Goal: Complete application form

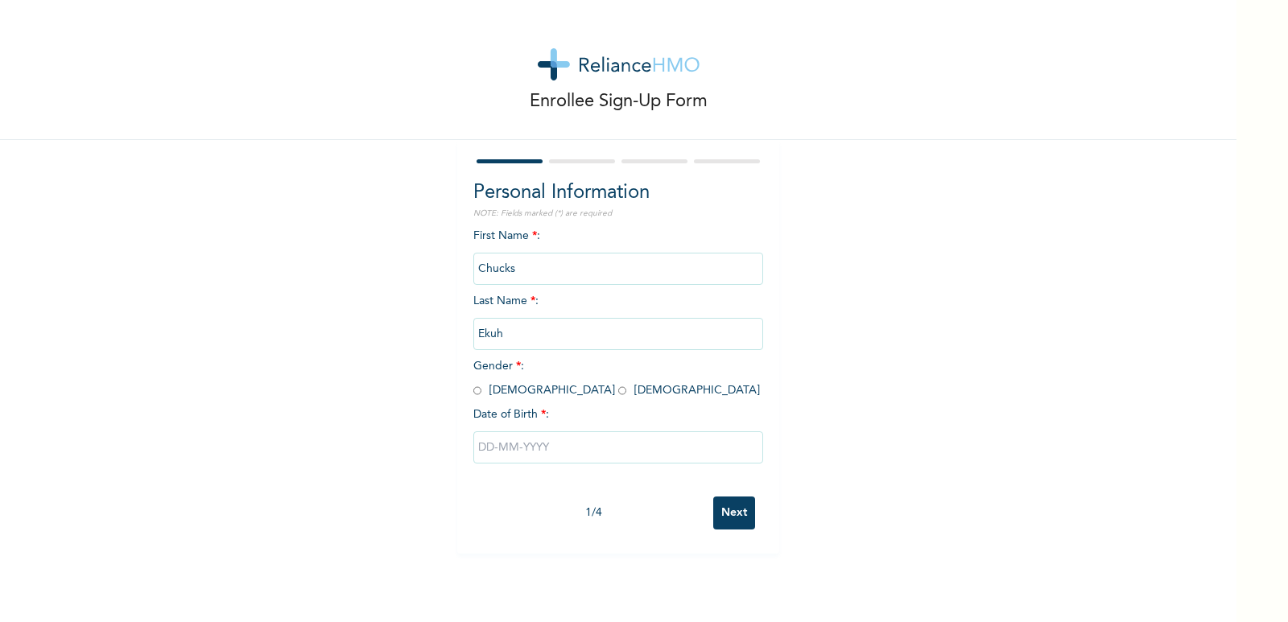
click at [474, 390] on input "radio" at bounding box center [477, 390] width 8 height 15
radio input "true"
click at [507, 447] on input "text" at bounding box center [618, 447] width 290 height 32
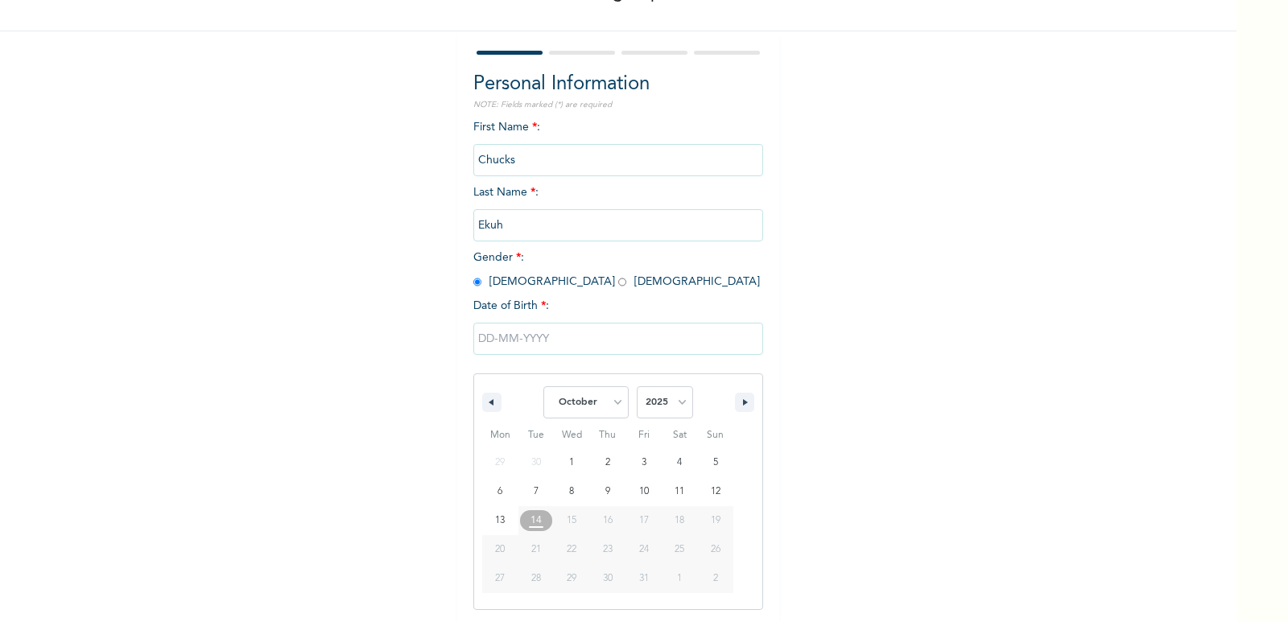
scroll to position [109, 0]
click at [485, 403] on icon "button" at bounding box center [489, 401] width 8 height 6
select select "8"
click at [672, 402] on select "2025 2024 2023 2022 2021 2020 2019 2018 2017 2016 2015 2014 2013 2012 2011 2010…" at bounding box center [665, 401] width 56 height 32
select select "1988"
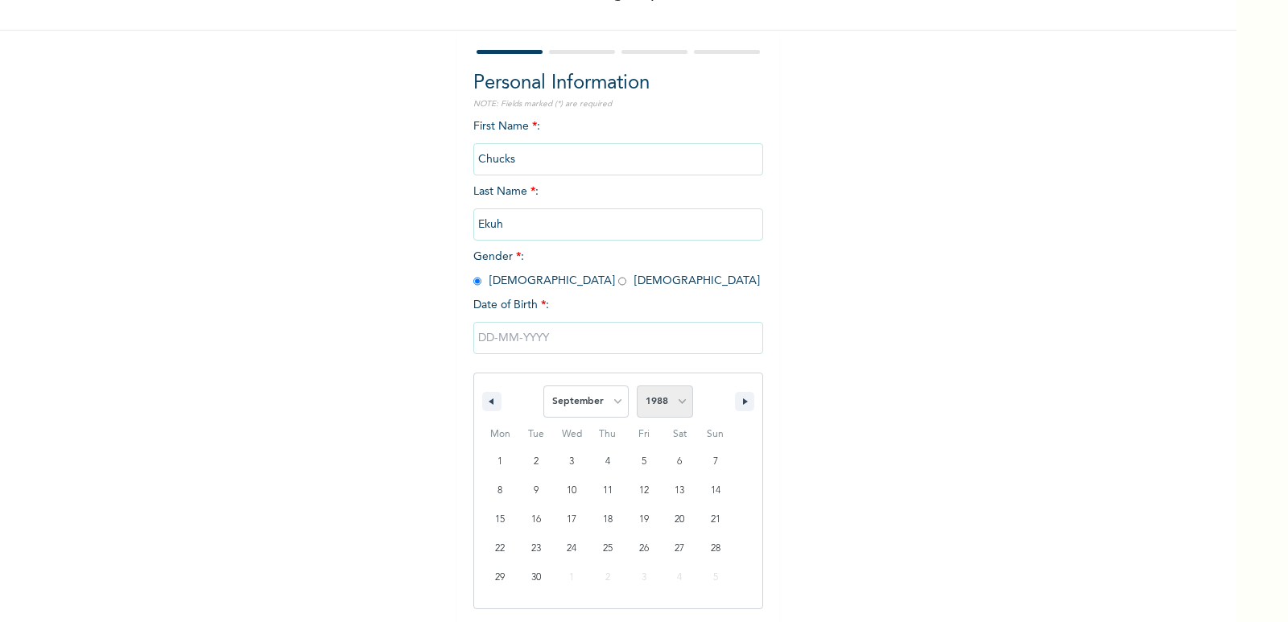
click at [637, 386] on select "2025 2024 2023 2022 2021 2020 2019 2018 2017 2016 2015 2014 2013 2012 2011 2010…" at bounding box center [665, 401] width 56 height 32
click at [609, 399] on select "January February March April May June July August September October November De…" at bounding box center [585, 401] width 85 height 32
select select "5"
click at [543, 386] on select "January February March April May June July August September October November De…" at bounding box center [585, 401] width 85 height 32
type input "[DATE]"
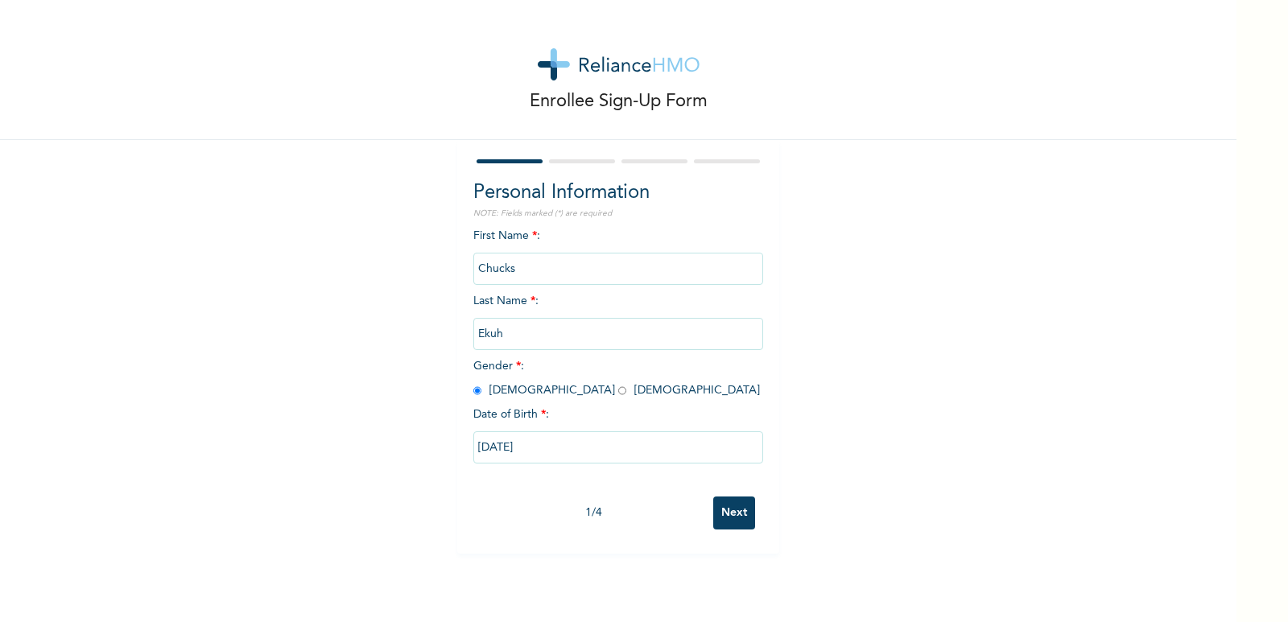
scroll to position [0, 0]
click at [732, 517] on input "Next" at bounding box center [734, 513] width 42 height 33
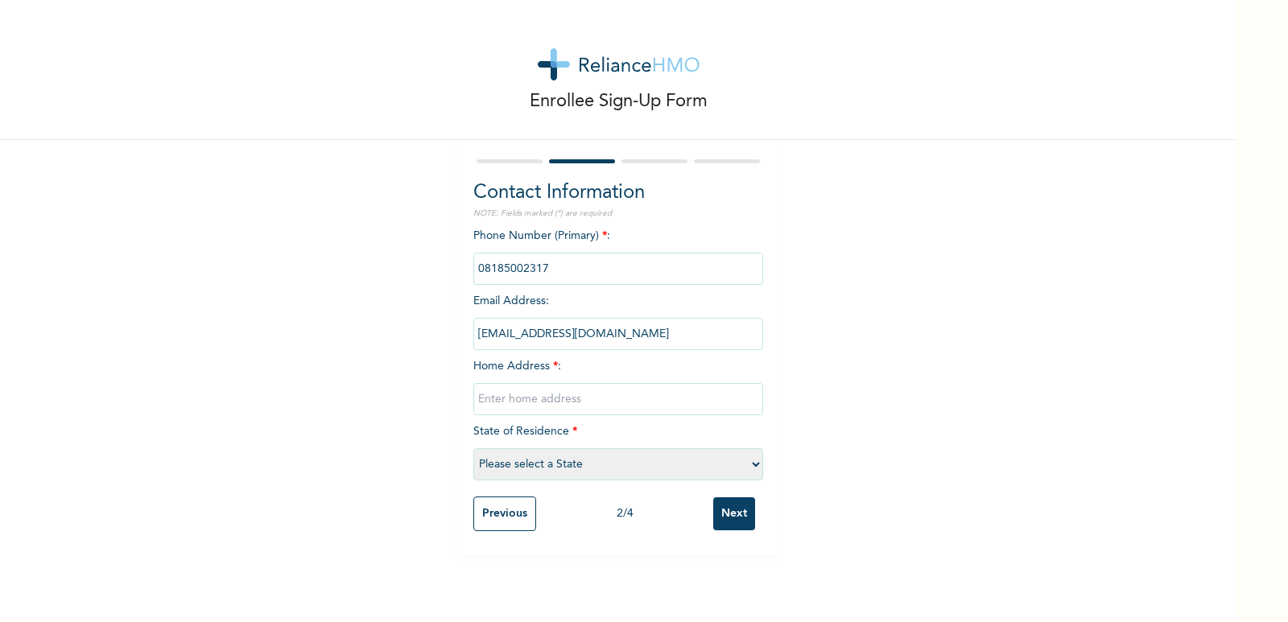
click at [531, 400] on input "text" at bounding box center [618, 399] width 290 height 32
type input "[STREET_ADDRESS]"
drag, startPoint x: 509, startPoint y: 484, endPoint x: 731, endPoint y: 468, distance: 222.8
click at [731, 468] on div "Phone Number (Primary) * : Email Address : [EMAIL_ADDRESS][DOMAIN_NAME] Home Ad…" at bounding box center [618, 358] width 290 height 261
click at [752, 465] on select "Please select a State [PERSON_NAME] (FCT) [PERSON_NAME] Ibom [GEOGRAPHIC_DATA] …" at bounding box center [618, 464] width 290 height 32
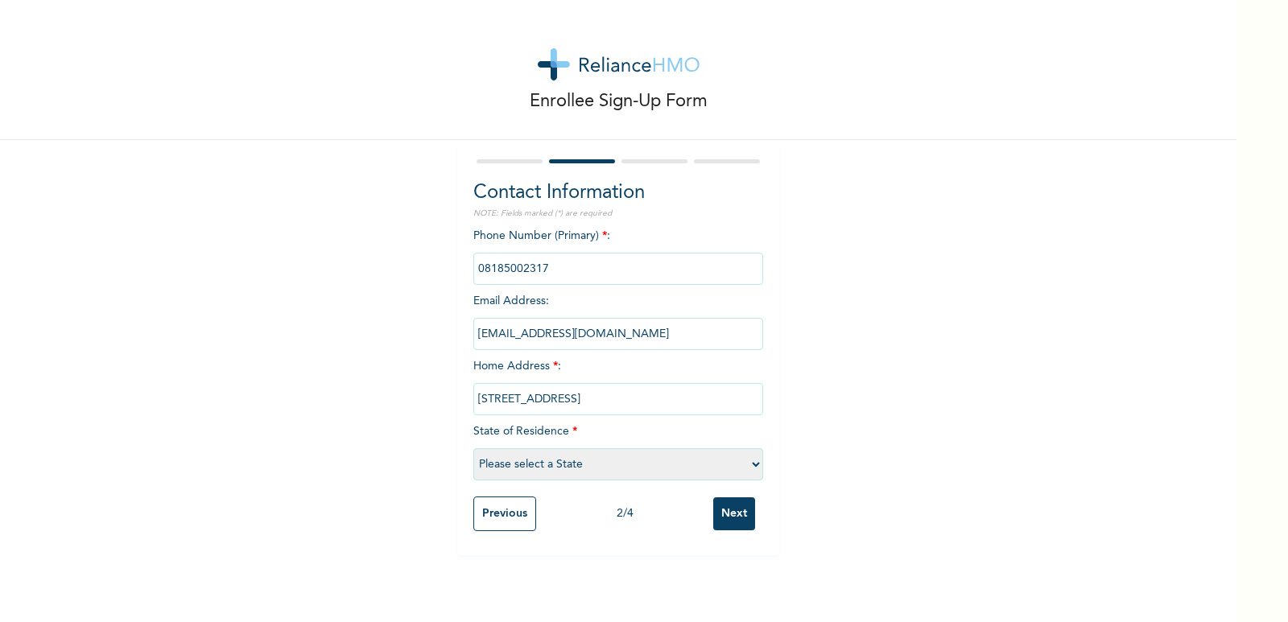
select select "25"
click at [473, 448] on select "Please select a State [PERSON_NAME] (FCT) [PERSON_NAME] Ibom [GEOGRAPHIC_DATA] …" at bounding box center [618, 464] width 290 height 32
click at [726, 505] on input "Next" at bounding box center [734, 513] width 42 height 33
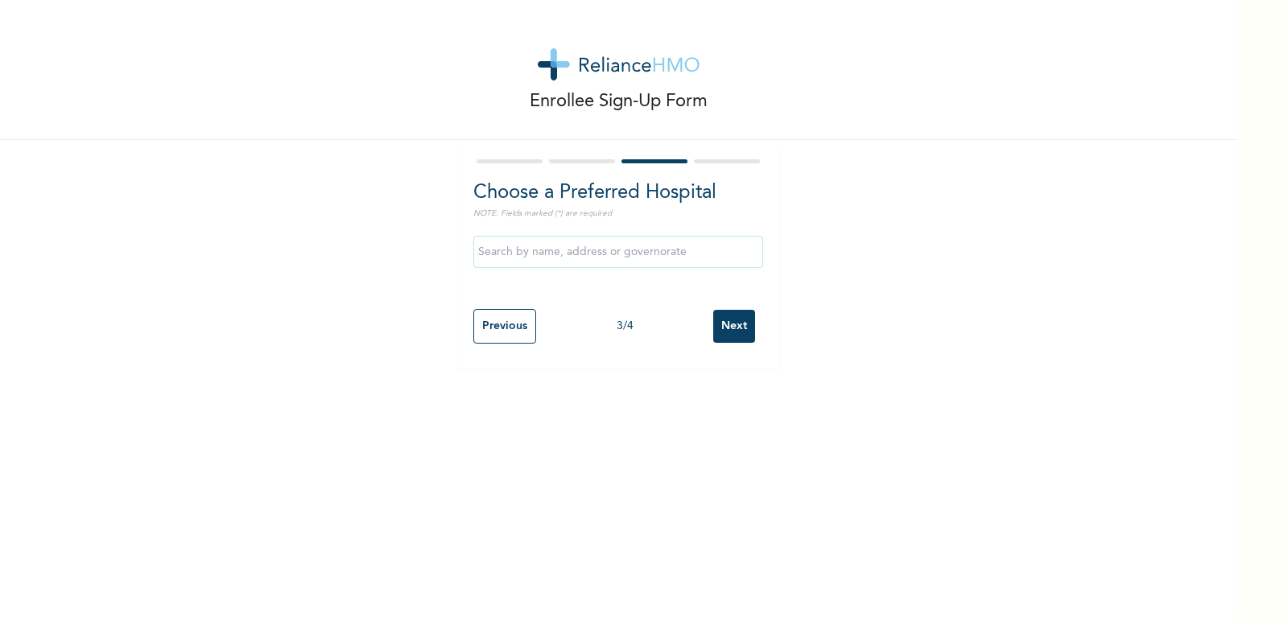
click at [552, 248] on input "text" at bounding box center [618, 252] width 290 height 32
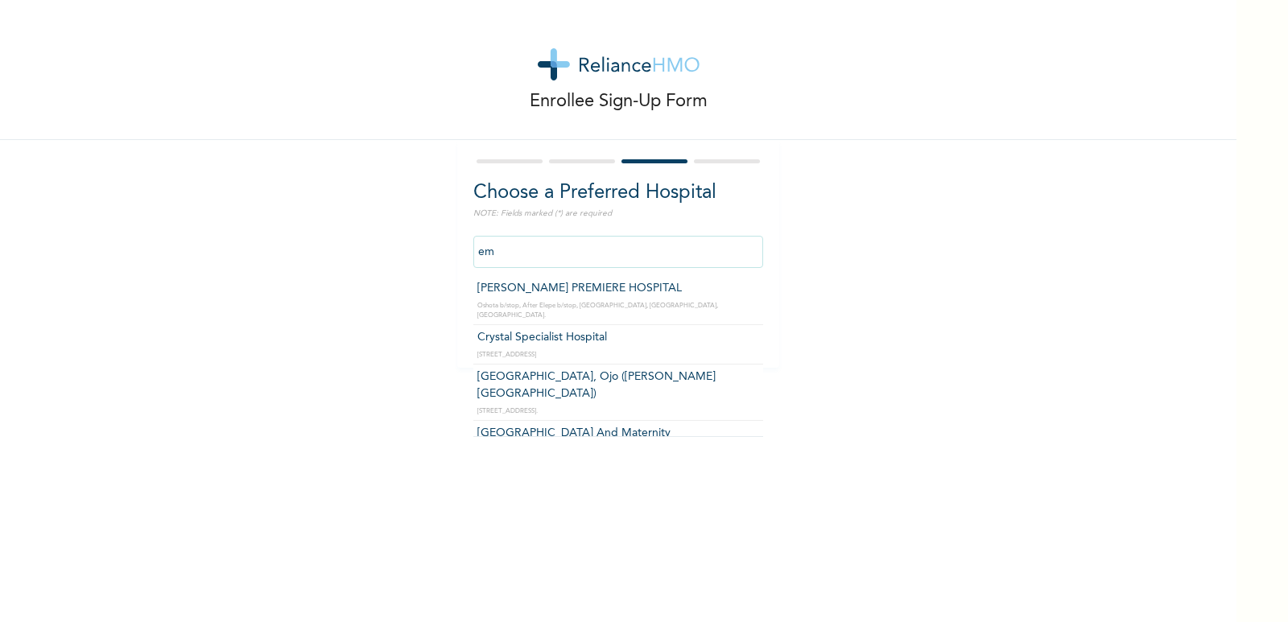
type input "e"
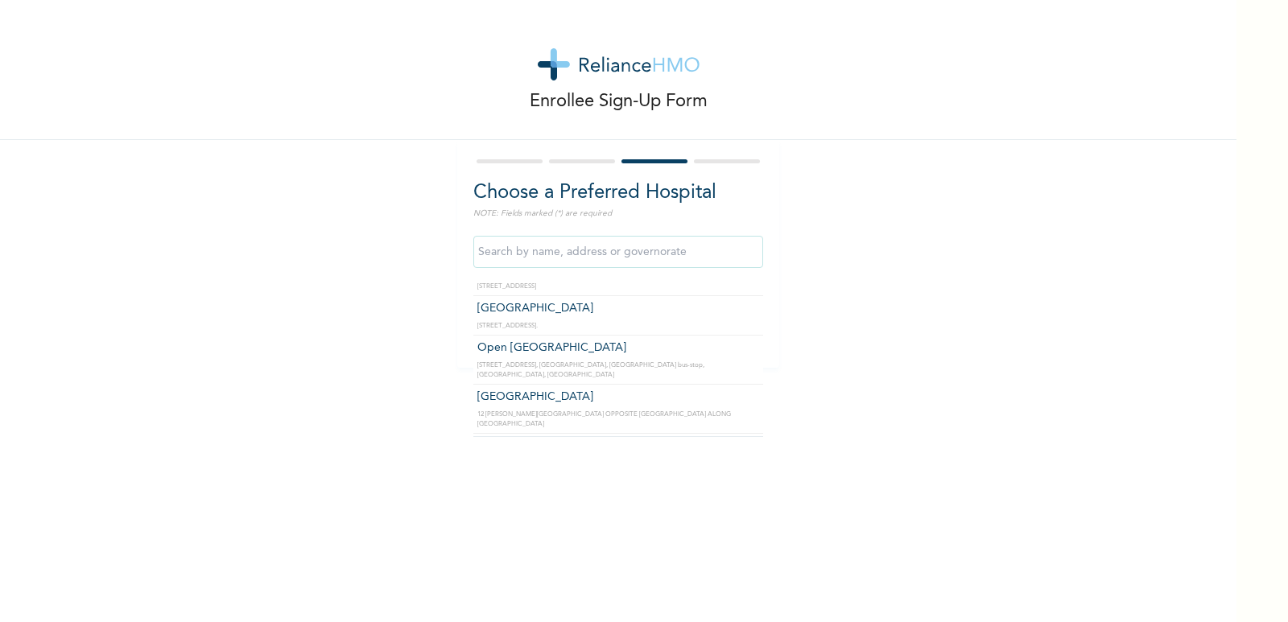
scroll to position [17448, 0]
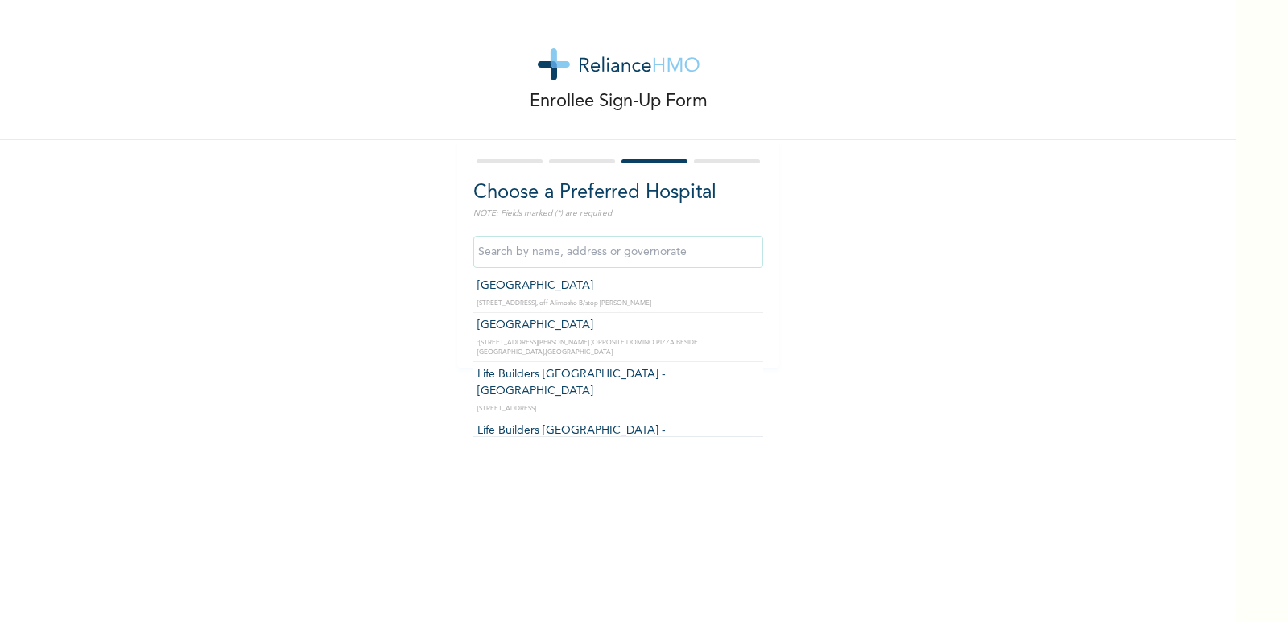
click at [839, 329] on div "Enrollee Sign-Up Form Choose a Preferred Hospital NOTE: Fields marked (*) are r…" at bounding box center [618, 184] width 1236 height 368
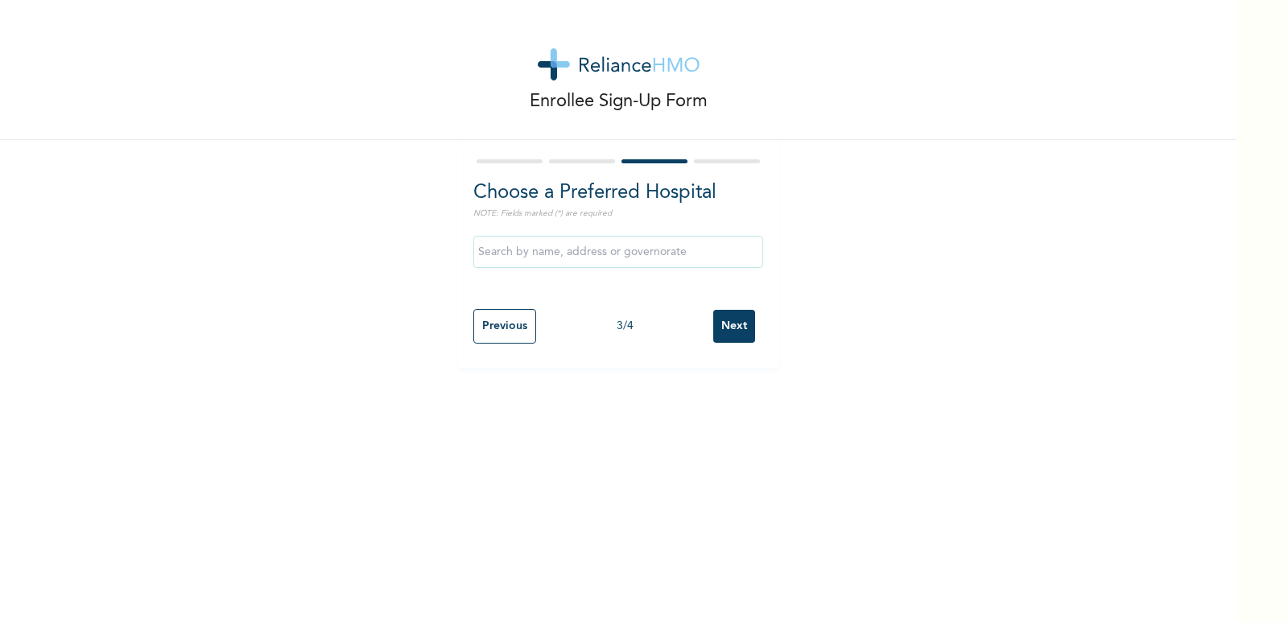
click at [731, 328] on input "Next" at bounding box center [734, 326] width 42 height 33
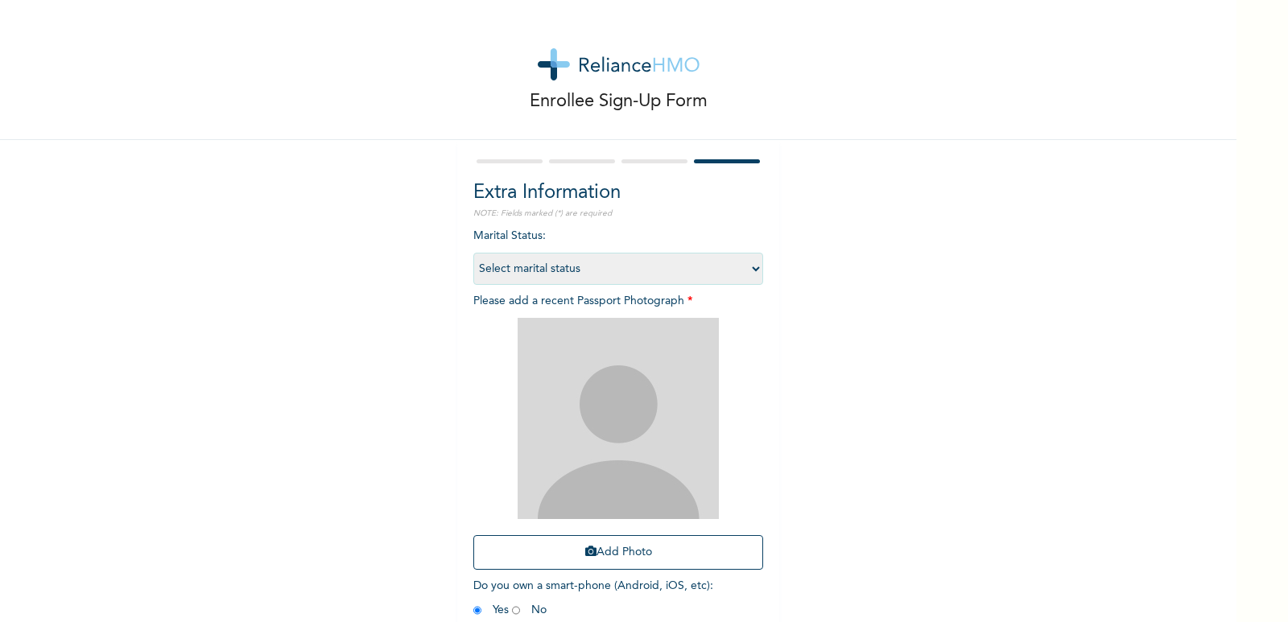
click at [746, 270] on select "Select marital status [DEMOGRAPHIC_DATA] Married [DEMOGRAPHIC_DATA] Widow/[DEMO…" at bounding box center [618, 269] width 290 height 32
select select "2"
click at [473, 253] on select "Select marital status [DEMOGRAPHIC_DATA] Married [DEMOGRAPHIC_DATA] Widow/[DEMO…" at bounding box center [618, 269] width 290 height 32
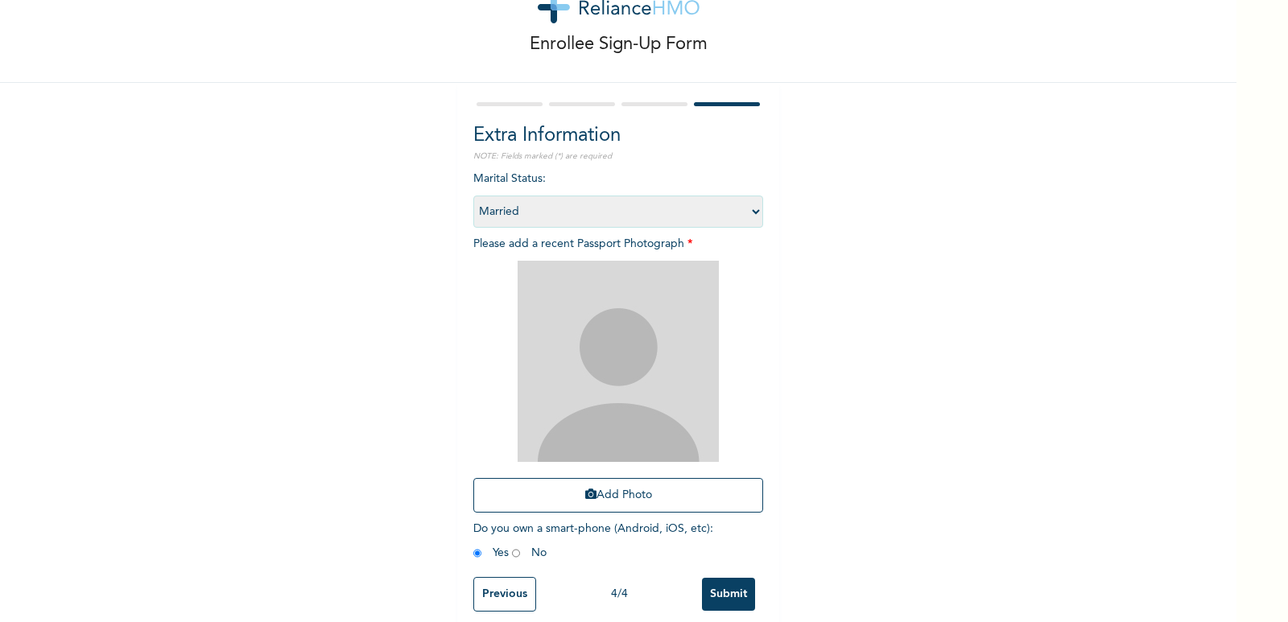
scroll to position [63, 0]
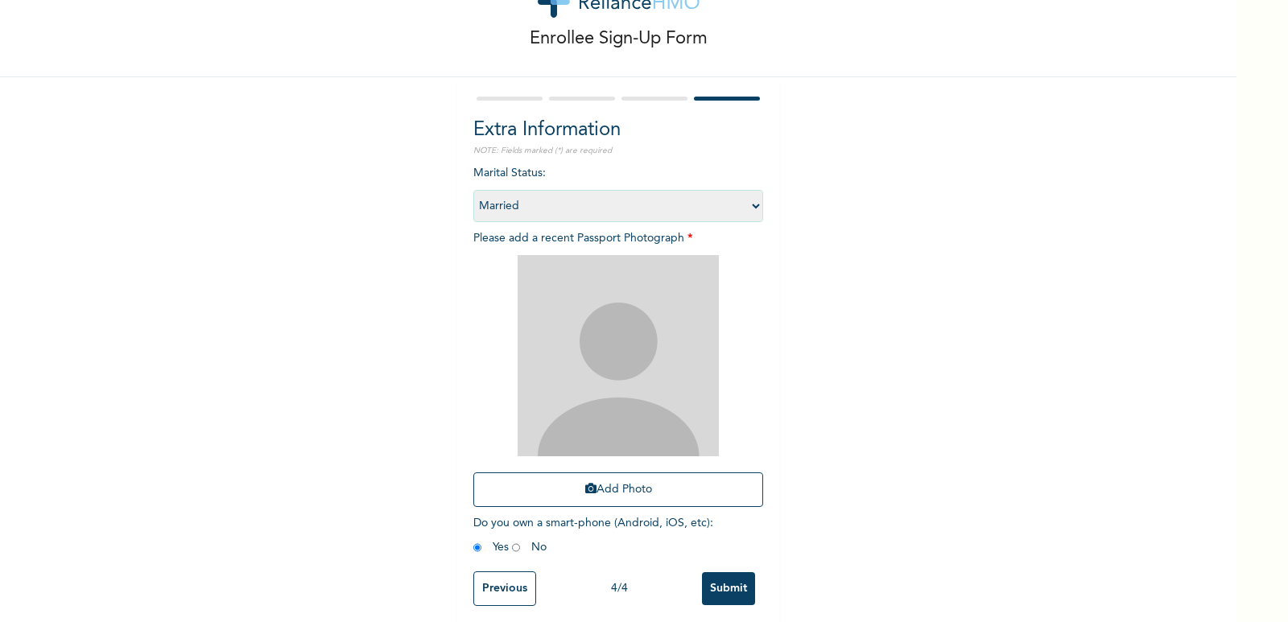
drag, startPoint x: 1248, startPoint y: 271, endPoint x: 1251, endPoint y: 307, distance: 36.4
click at [1251, 307] on div "Enrollee Sign-Up Form Extra Information NOTE: Fields marked (*) are required Ma…" at bounding box center [644, 311] width 1288 height 622
click at [727, 587] on input "Submit" at bounding box center [728, 588] width 53 height 33
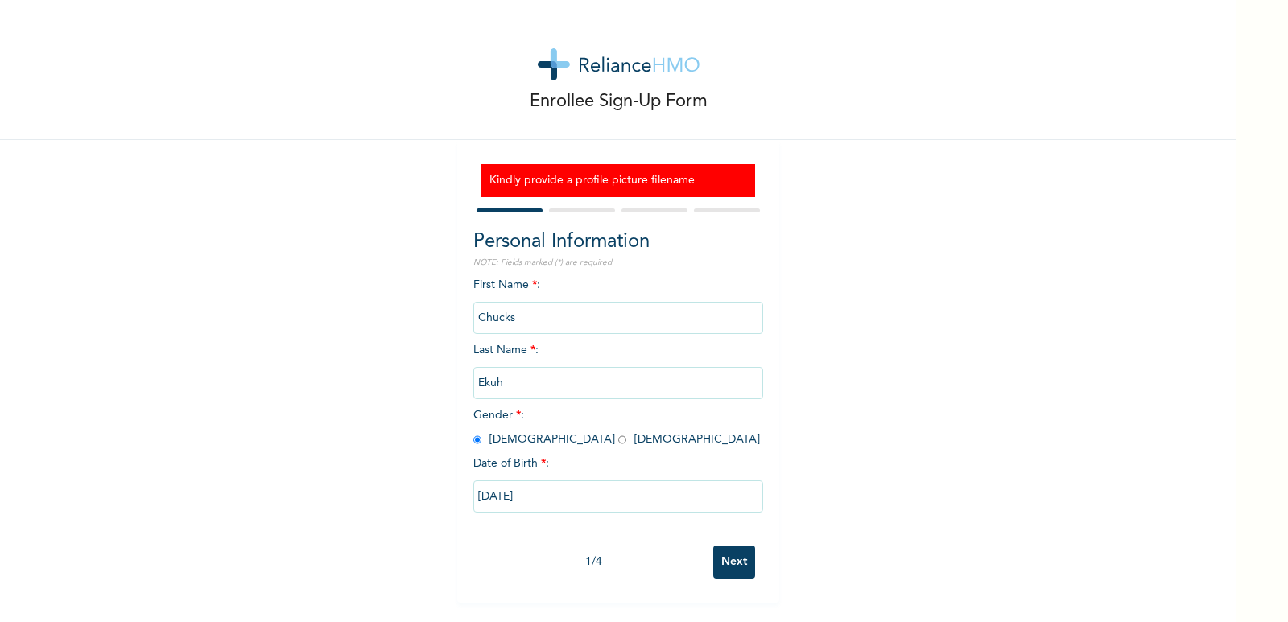
click at [546, 393] on input "Ekuh" at bounding box center [618, 383] width 290 height 32
click at [531, 385] on input "Ekuh" at bounding box center [618, 383] width 290 height 32
click at [732, 558] on input "Next" at bounding box center [734, 562] width 42 height 33
select select "25"
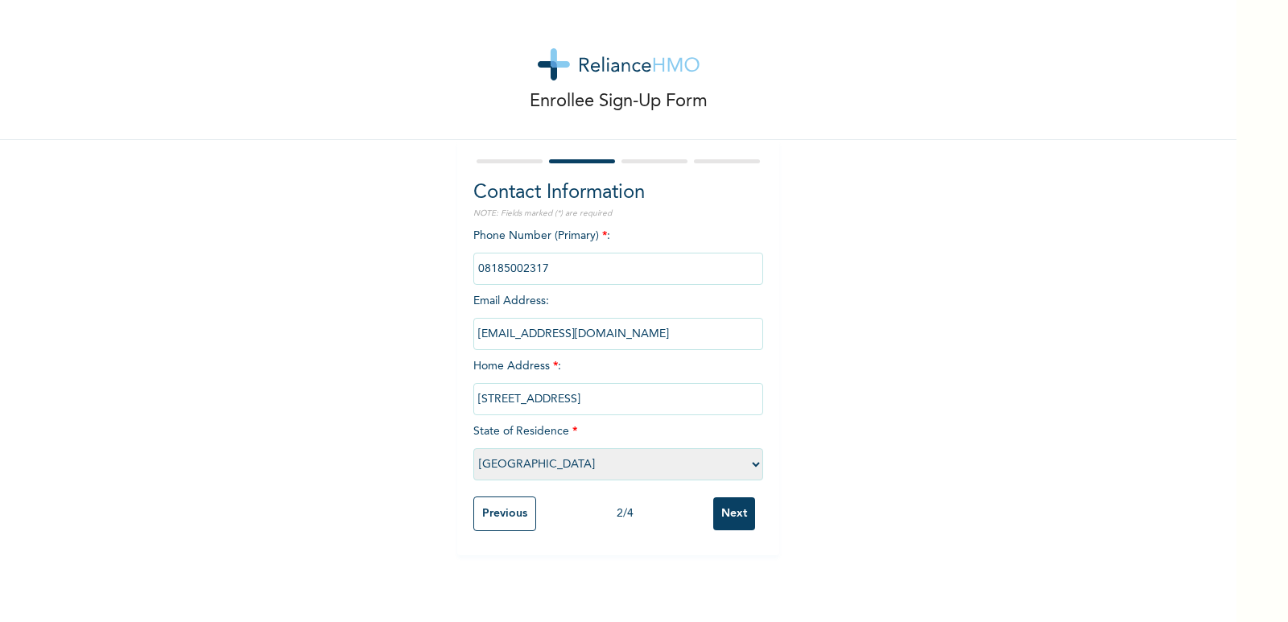
click at [733, 509] on input "Next" at bounding box center [734, 513] width 42 height 33
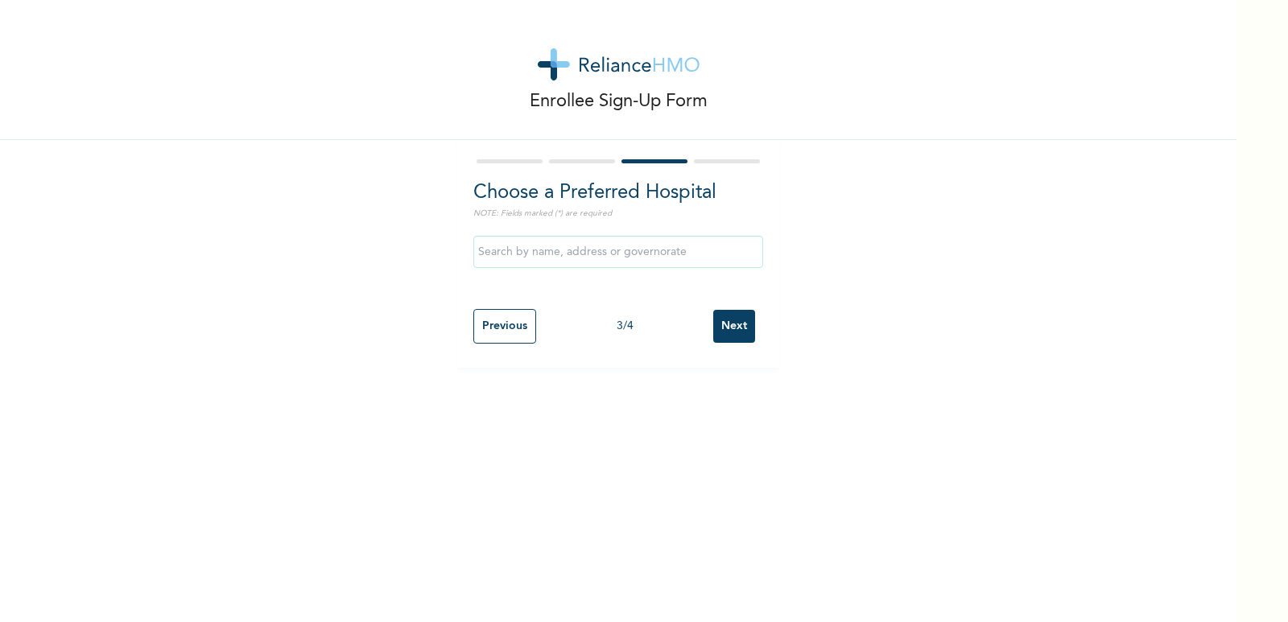
click at [732, 316] on input "Next" at bounding box center [734, 326] width 42 height 33
select select "2"
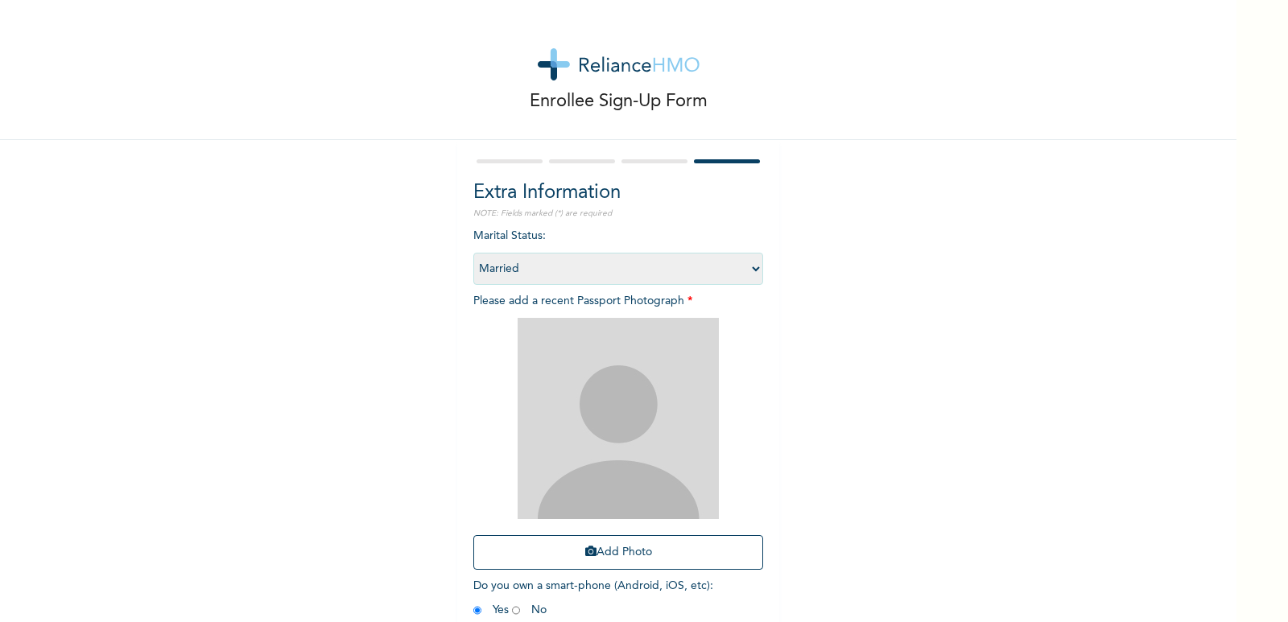
scroll to position [83, 0]
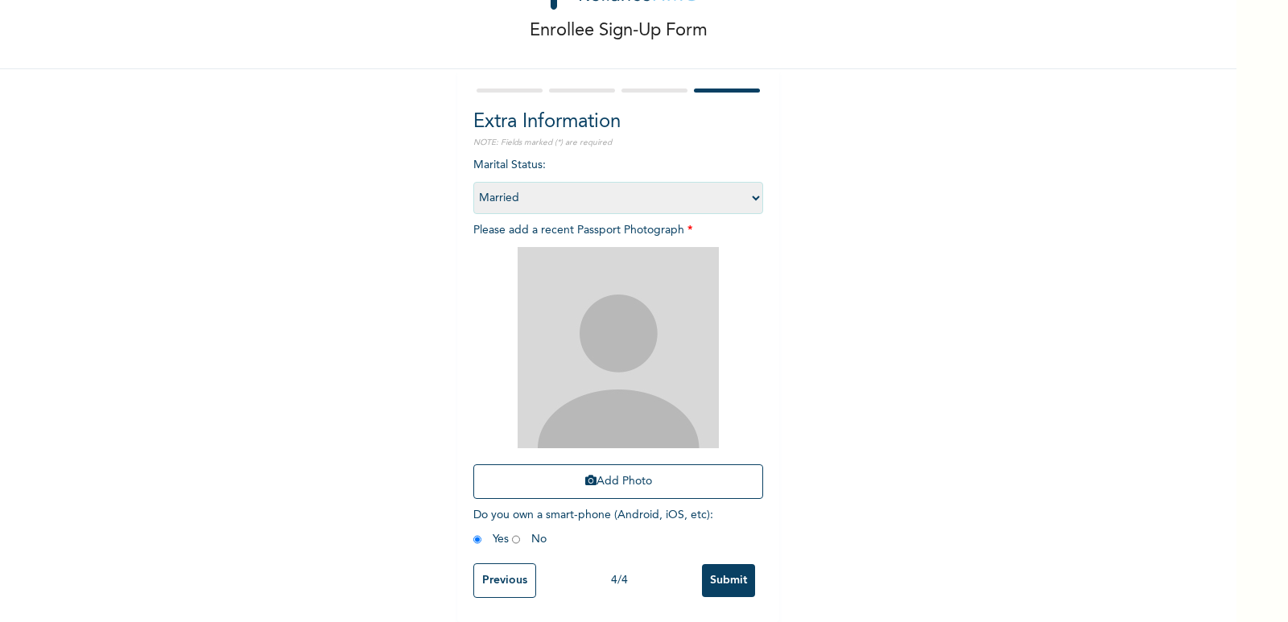
click at [725, 574] on input "Submit" at bounding box center [728, 580] width 53 height 33
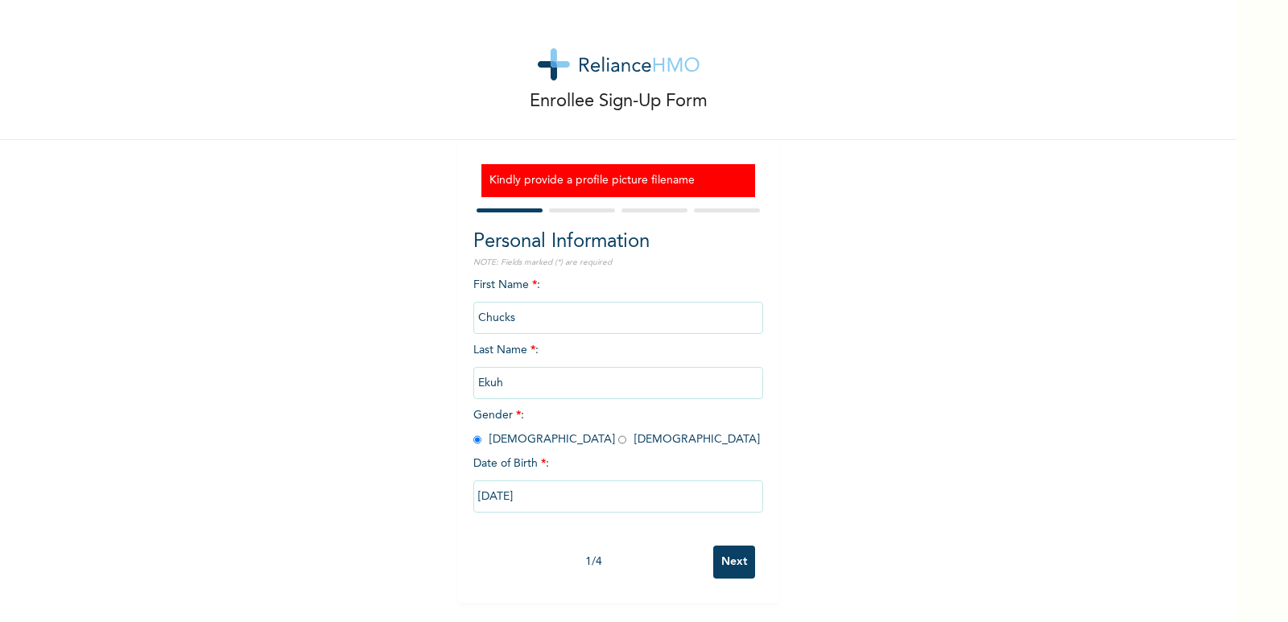
click at [621, 181] on h3 "Kindly provide a profile picture filename" at bounding box center [618, 180] width 258 height 17
